Goal: Information Seeking & Learning: Learn about a topic

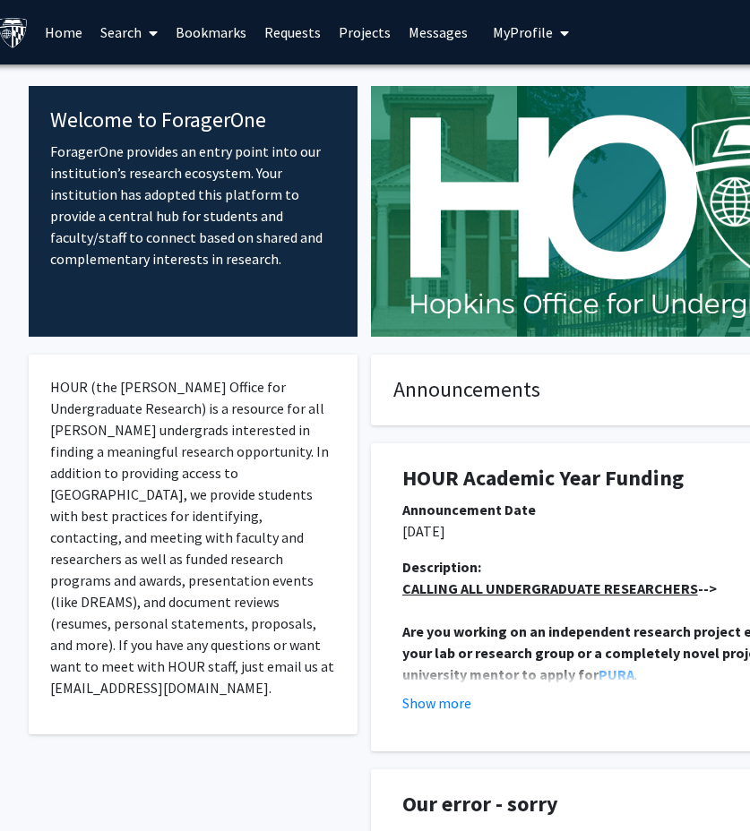
scroll to position [0, 13]
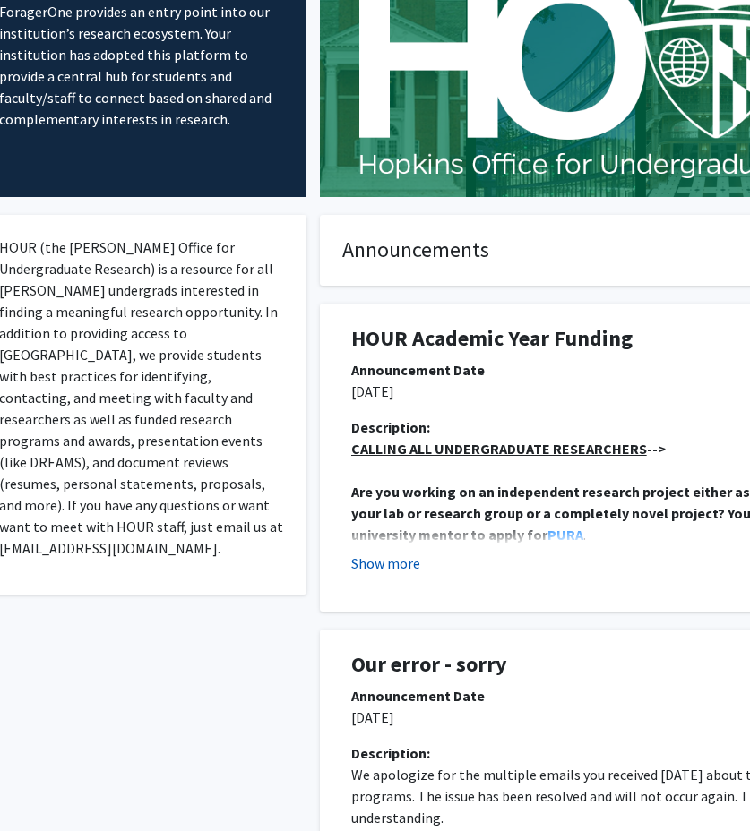
click at [389, 561] on button "Show more" at bounding box center [385, 563] width 69 height 21
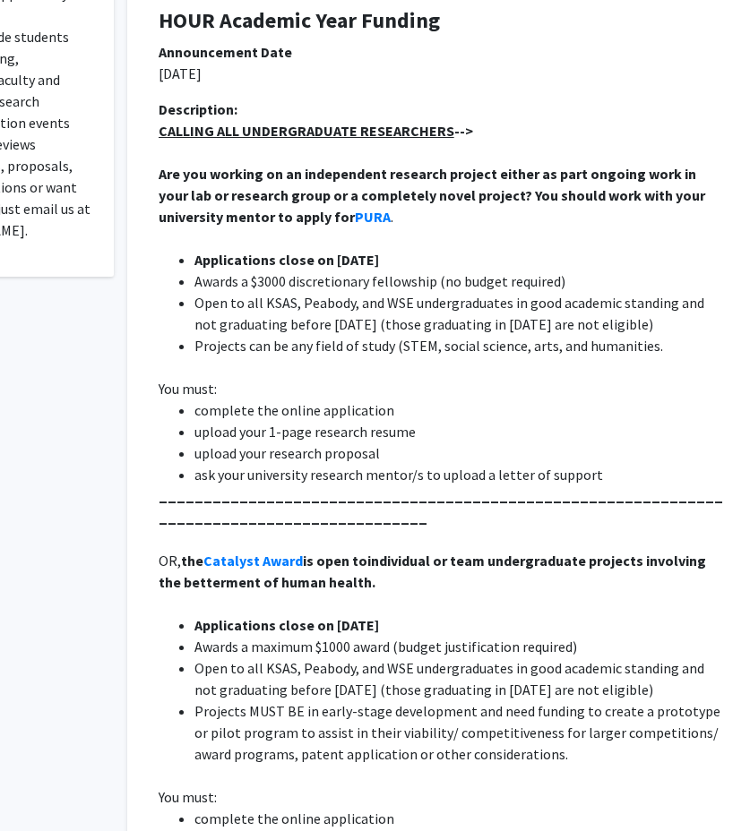
scroll to position [465, 260]
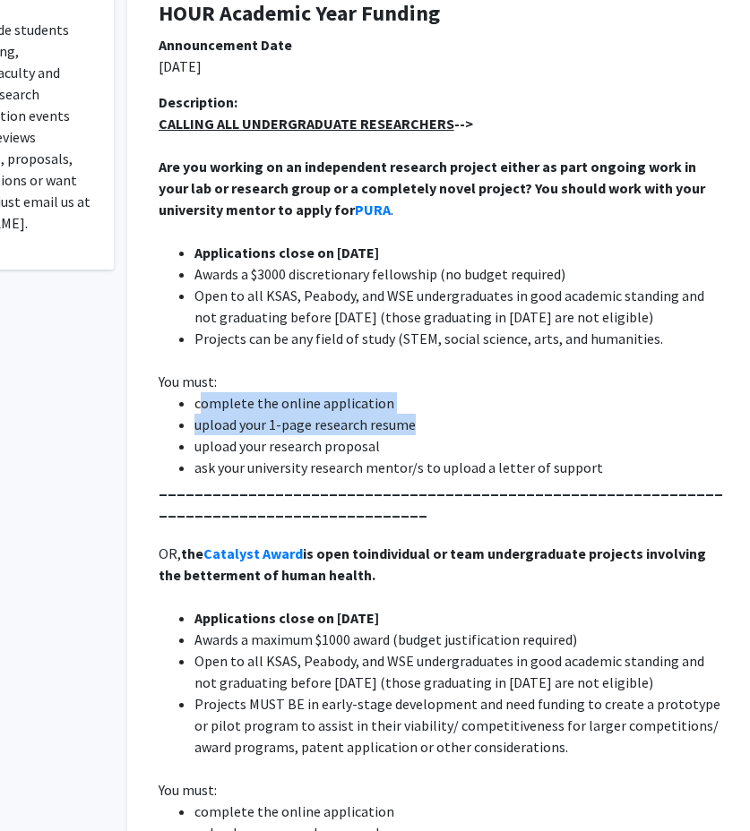
drag, startPoint x: 200, startPoint y: 406, endPoint x: 409, endPoint y: 414, distance: 209.8
click at [409, 414] on ul "complete the online application upload your 1-page research resume upload your …" at bounding box center [442, 435] width 567 height 86
click at [409, 414] on li "upload your 1-page research resume" at bounding box center [459, 424] width 531 height 21
drag, startPoint x: 417, startPoint y: 426, endPoint x: 185, endPoint y: 409, distance: 231.7
click at [185, 409] on ul "complete the online application upload your 1-page research resume upload your …" at bounding box center [442, 435] width 567 height 86
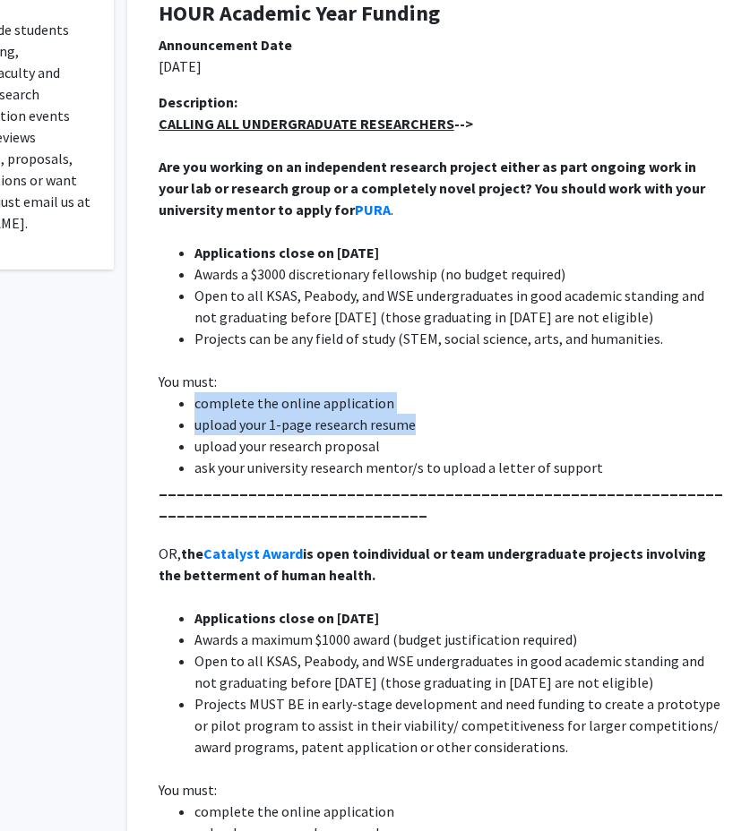
click at [194, 409] on li "complete the online application" at bounding box center [459, 402] width 531 height 21
drag, startPoint x: 185, startPoint y: 409, endPoint x: 406, endPoint y: 427, distance: 221.1
click at [406, 427] on ul "complete the online application upload your 1-page research resume upload your …" at bounding box center [442, 435] width 567 height 86
click at [406, 427] on li "upload your 1-page research resume" at bounding box center [459, 424] width 531 height 21
drag, startPoint x: 406, startPoint y: 456, endPoint x: 240, endPoint y: 382, distance: 181.6
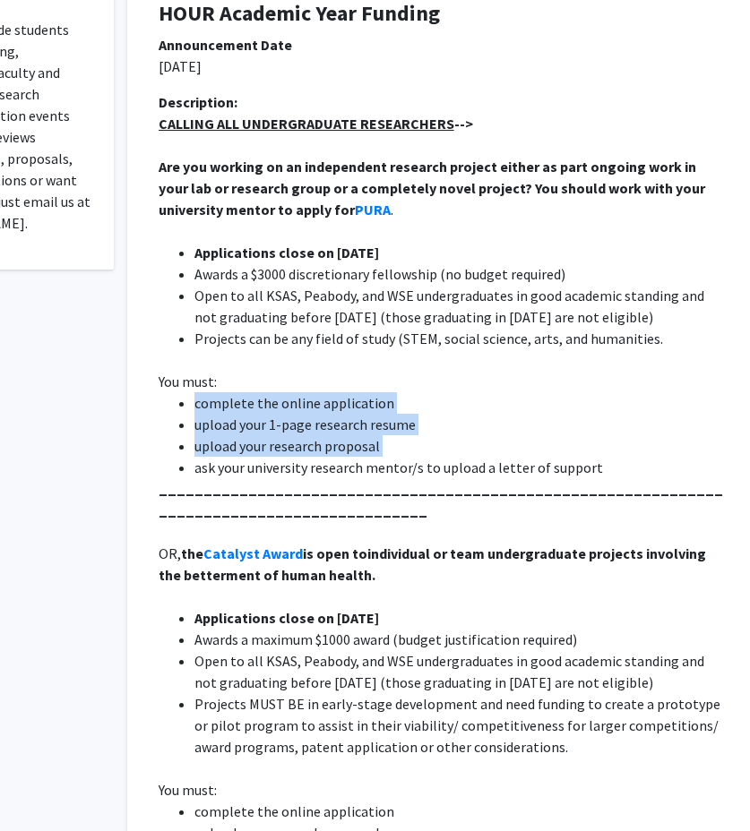
click at [240, 382] on div "CALLING ALL UNDERGRADUATE RESEARCHERS --> Are you working on an independent res…" at bounding box center [442, 500] width 567 height 774
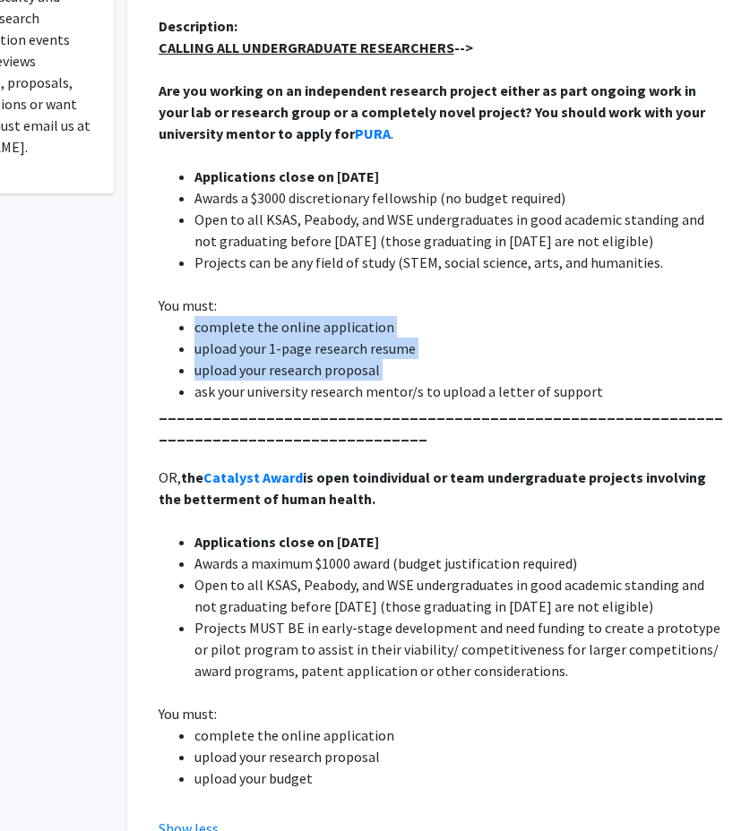
scroll to position [553, 260]
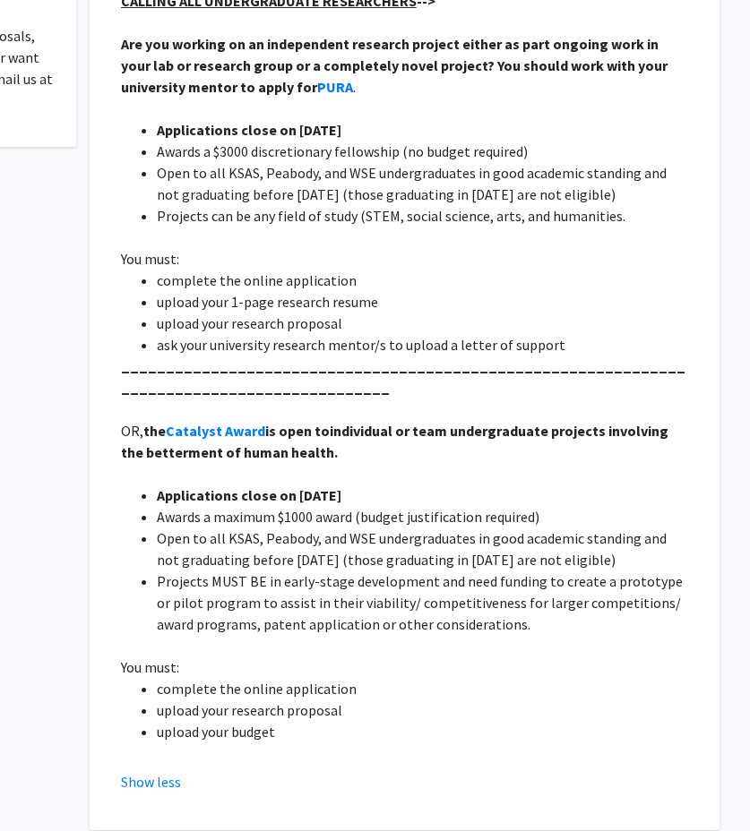
click at [337, 211] on li "Projects can be any field of study (STEM, social science, arts, and humanities." at bounding box center [422, 215] width 531 height 21
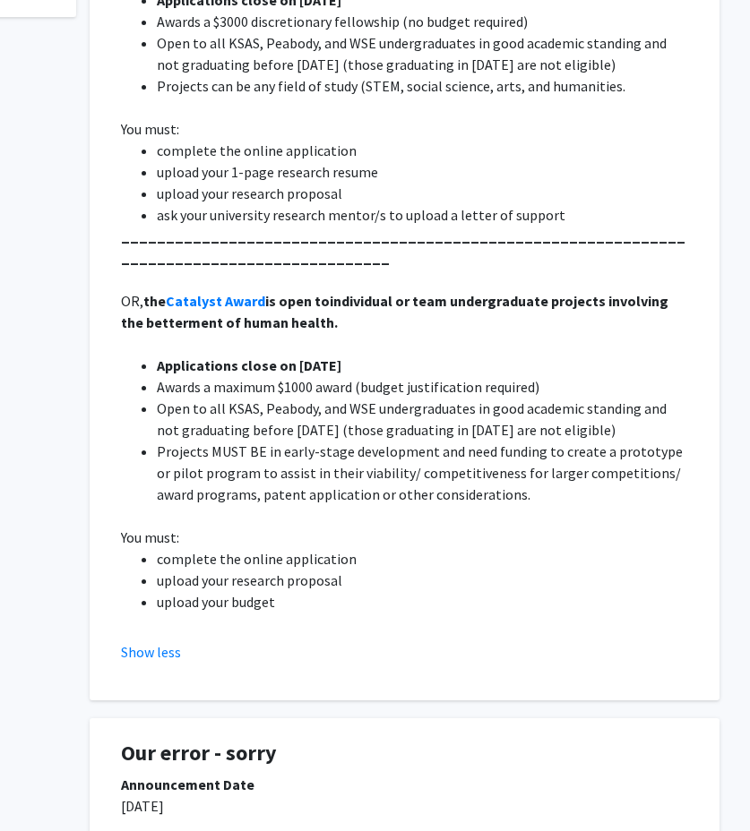
scroll to position [745, 297]
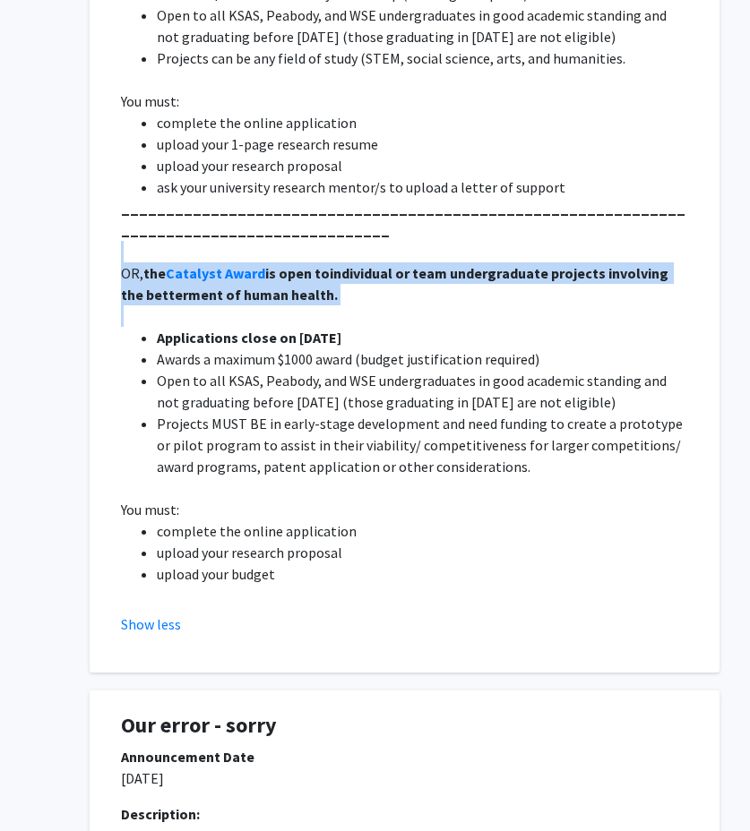
drag, startPoint x: 123, startPoint y: 261, endPoint x: 436, endPoint y: 313, distance: 317.9
click at [436, 314] on div "CALLING ALL UNDERGRADUATE RESEARCHERS --> Are you working on an independent res…" at bounding box center [404, 220] width 567 height 774
click at [436, 313] on p at bounding box center [404, 315] width 567 height 21
drag, startPoint x: 436, startPoint y: 313, endPoint x: 186, endPoint y: 256, distance: 256.4
click at [185, 256] on div "CALLING ALL UNDERGRADUATE RESEARCHERS --> Are you working on an independent res…" at bounding box center [404, 220] width 567 height 774
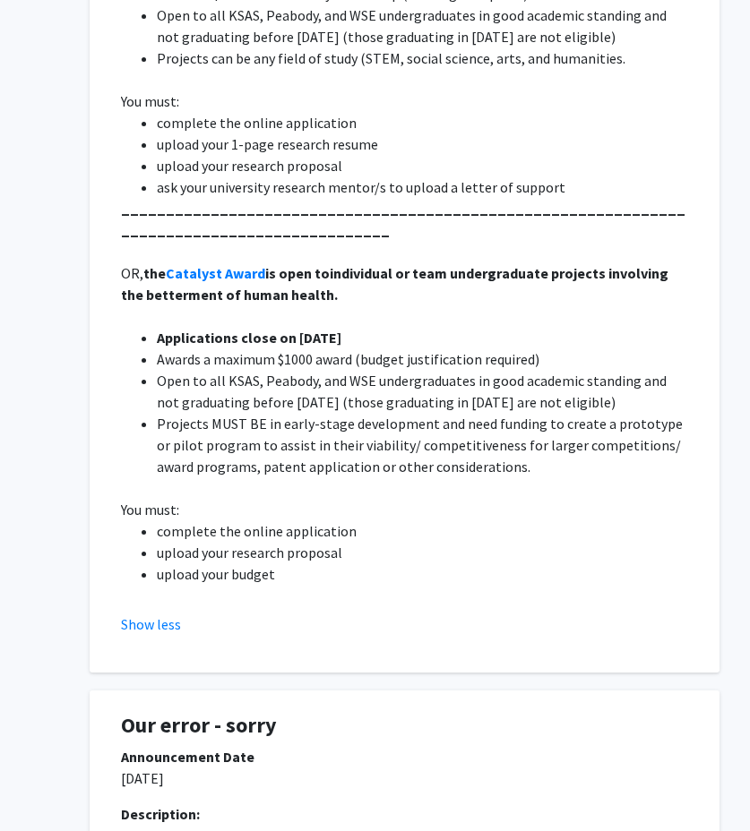
click at [133, 260] on p at bounding box center [404, 251] width 567 height 21
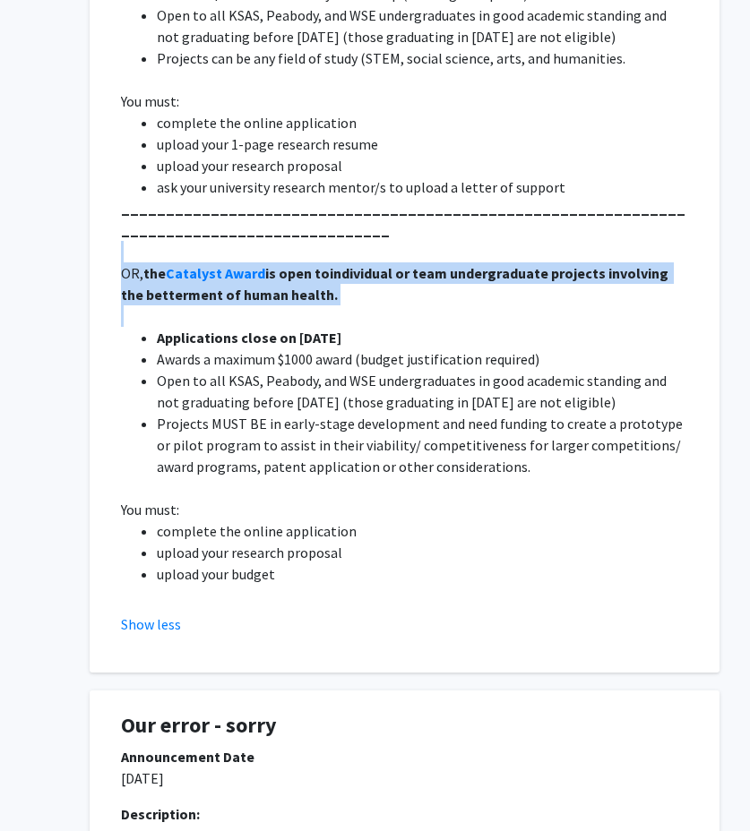
drag, startPoint x: 133, startPoint y: 260, endPoint x: 308, endPoint y: 309, distance: 182.3
click at [308, 309] on div "CALLING ALL UNDERGRADUATE RESEARCHERS --> Are you working on an independent res…" at bounding box center [404, 220] width 567 height 774
click at [308, 308] on p at bounding box center [404, 315] width 567 height 21
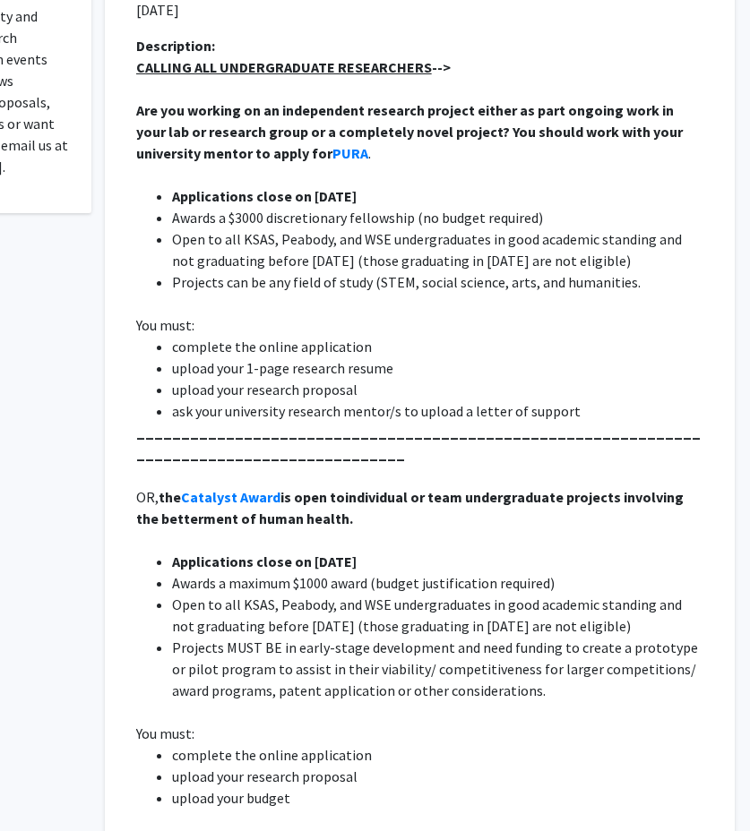
scroll to position [516, 282]
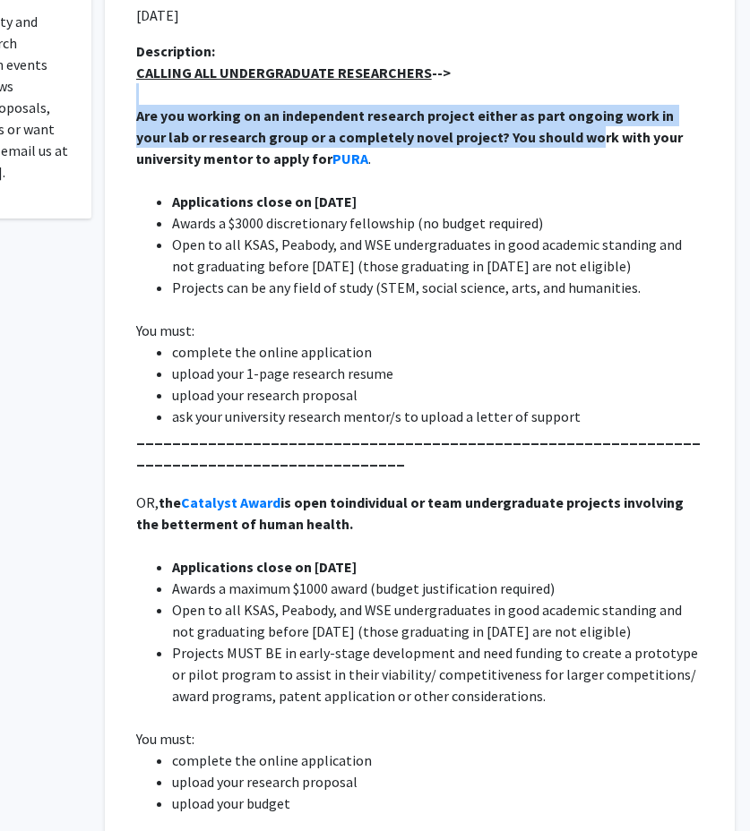
drag, startPoint x: 142, startPoint y: 85, endPoint x: 557, endPoint y: 128, distance: 416.9
click at [557, 128] on div "CALLING ALL UNDERGRADUATE RESEARCHERS --> Are you working on an independent res…" at bounding box center [419, 449] width 567 height 774
click at [557, 128] on strong "Are you working on an independent research project either as part ongoing work …" at bounding box center [410, 137] width 549 height 61
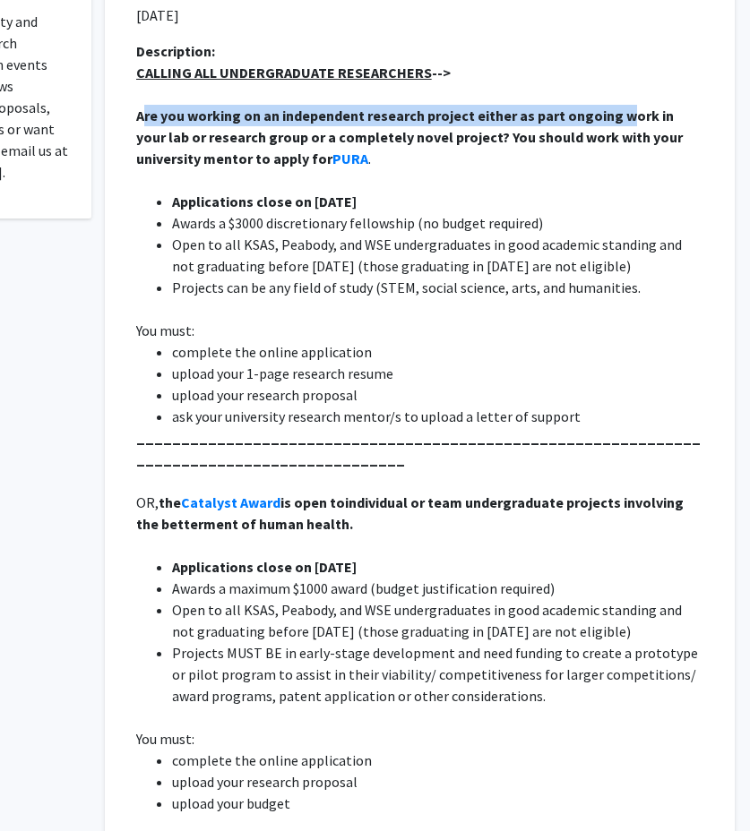
drag, startPoint x: 619, startPoint y: 121, endPoint x: 143, endPoint y: 116, distance: 475.7
click at [143, 116] on strong "Are you working on an independent research project either as part ongoing work …" at bounding box center [410, 137] width 549 height 61
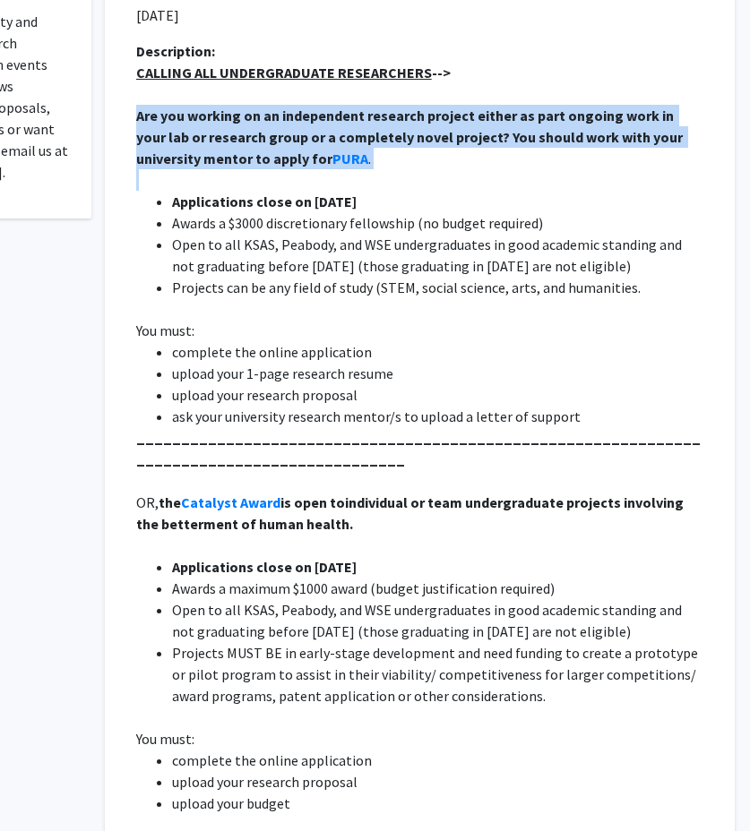
drag, startPoint x: 143, startPoint y: 116, endPoint x: 439, endPoint y: 148, distance: 297.3
click at [439, 148] on p "Are you working on an independent research project either as part ongoing work …" at bounding box center [419, 137] width 567 height 64
drag, startPoint x: 445, startPoint y: 148, endPoint x: 468, endPoint y: 162, distance: 26.6
click at [468, 162] on p "Are you working on an independent research project either as part ongoing work …" at bounding box center [419, 137] width 567 height 64
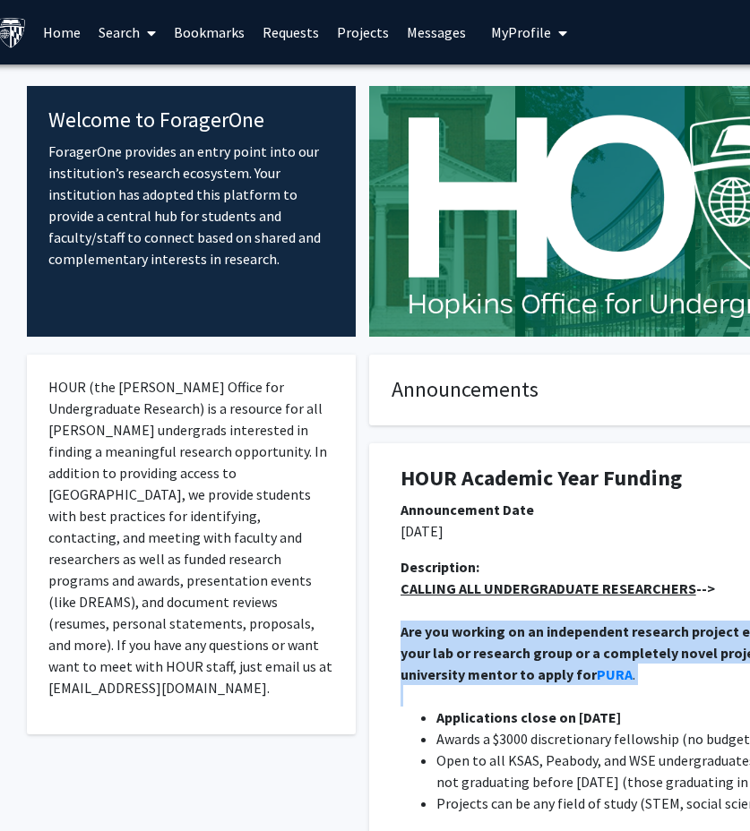
scroll to position [0, 0]
